Goal: Complete application form

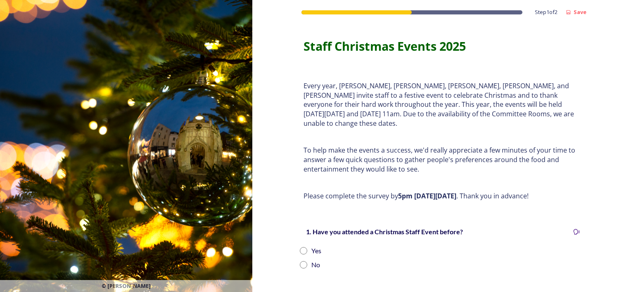
click at [304, 246] on div "Yes" at bounding box center [442, 251] width 284 height 10
radio input "true"
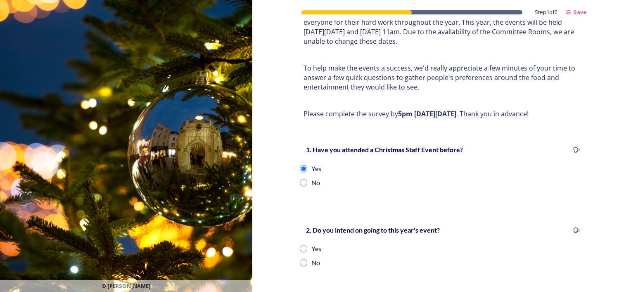
scroll to position [83, 0]
click at [311, 244] on div "Yes" at bounding box center [316, 249] width 10 height 10
radio input "true"
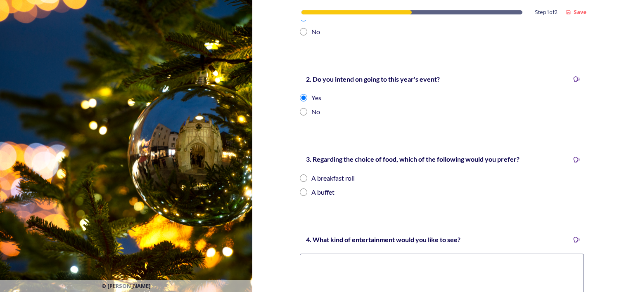
scroll to position [248, 0]
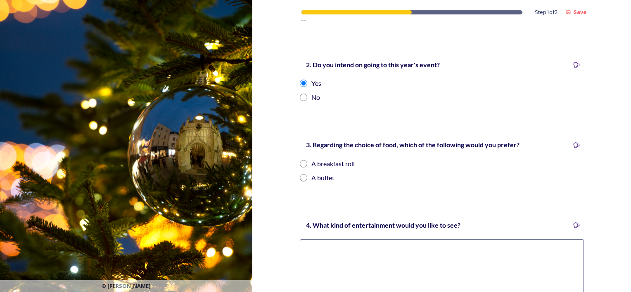
click at [328, 159] on div "A breakfast roll" at bounding box center [332, 164] width 43 height 10
radio input "true"
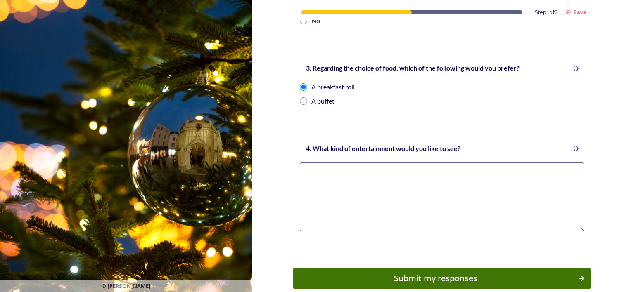
scroll to position [360, 0]
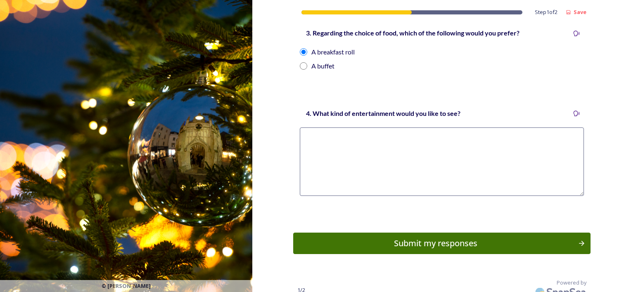
click at [352, 134] on textarea at bounding box center [442, 162] width 284 height 69
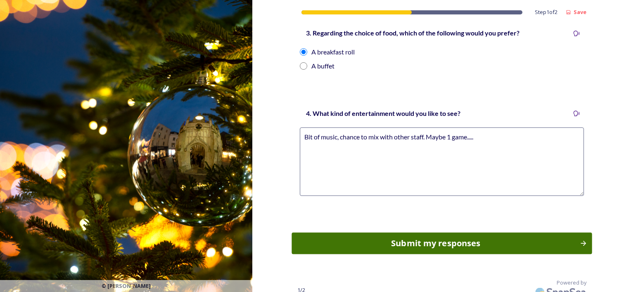
type textarea "Bit of music, chance to mix with other staff. Maybe 1 game....."
click at [434, 237] on div "Submit my responses" at bounding box center [435, 243] width 279 height 12
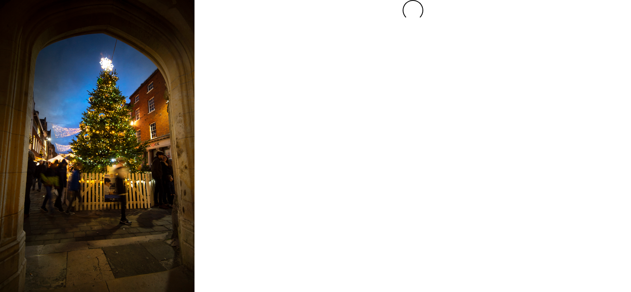
scroll to position [0, 0]
